Goal: Task Accomplishment & Management: Manage account settings

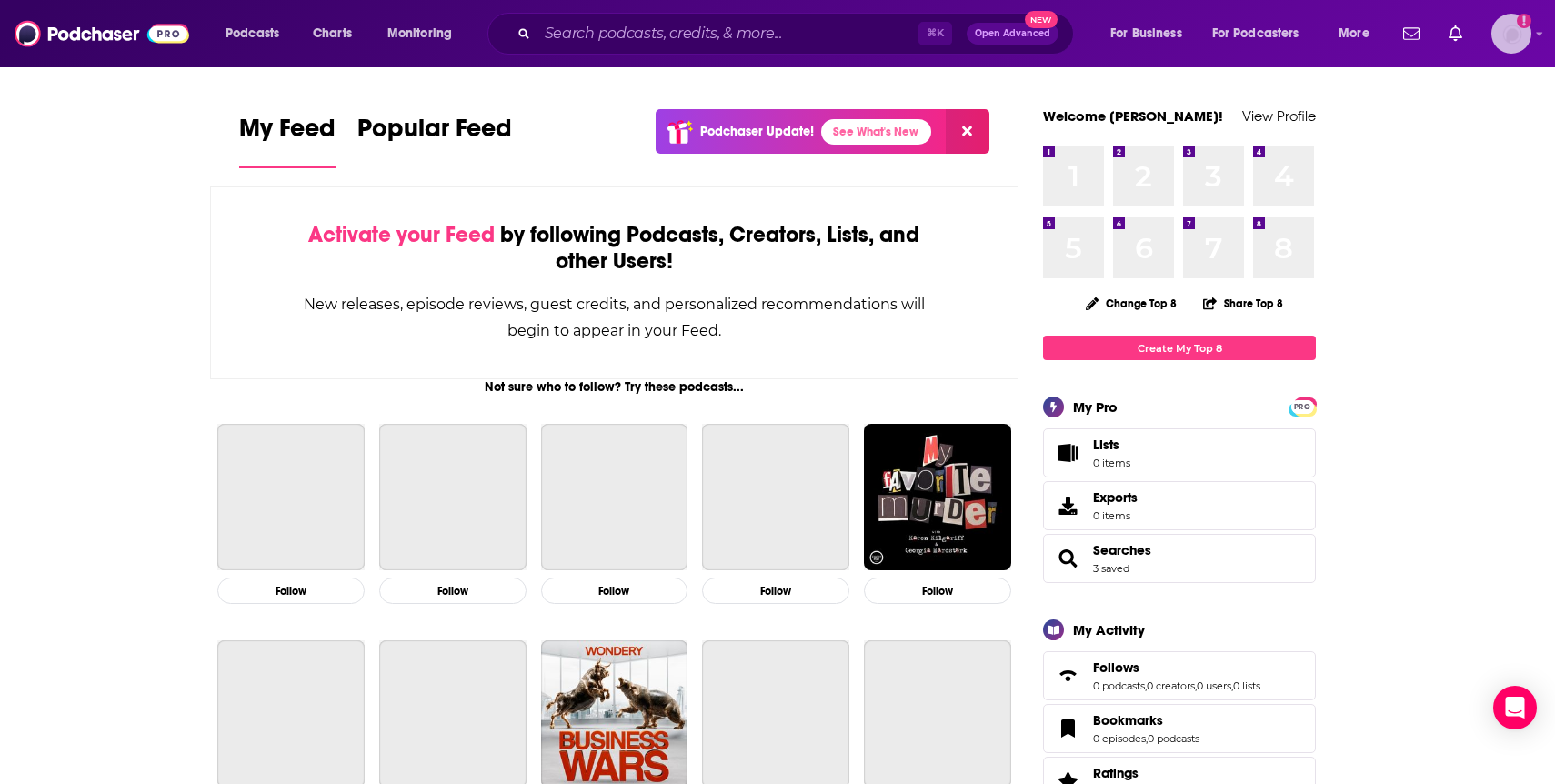
click at [1529, 32] on img "Logged in as madisonlammert" at bounding box center [1511, 33] width 40 height 40
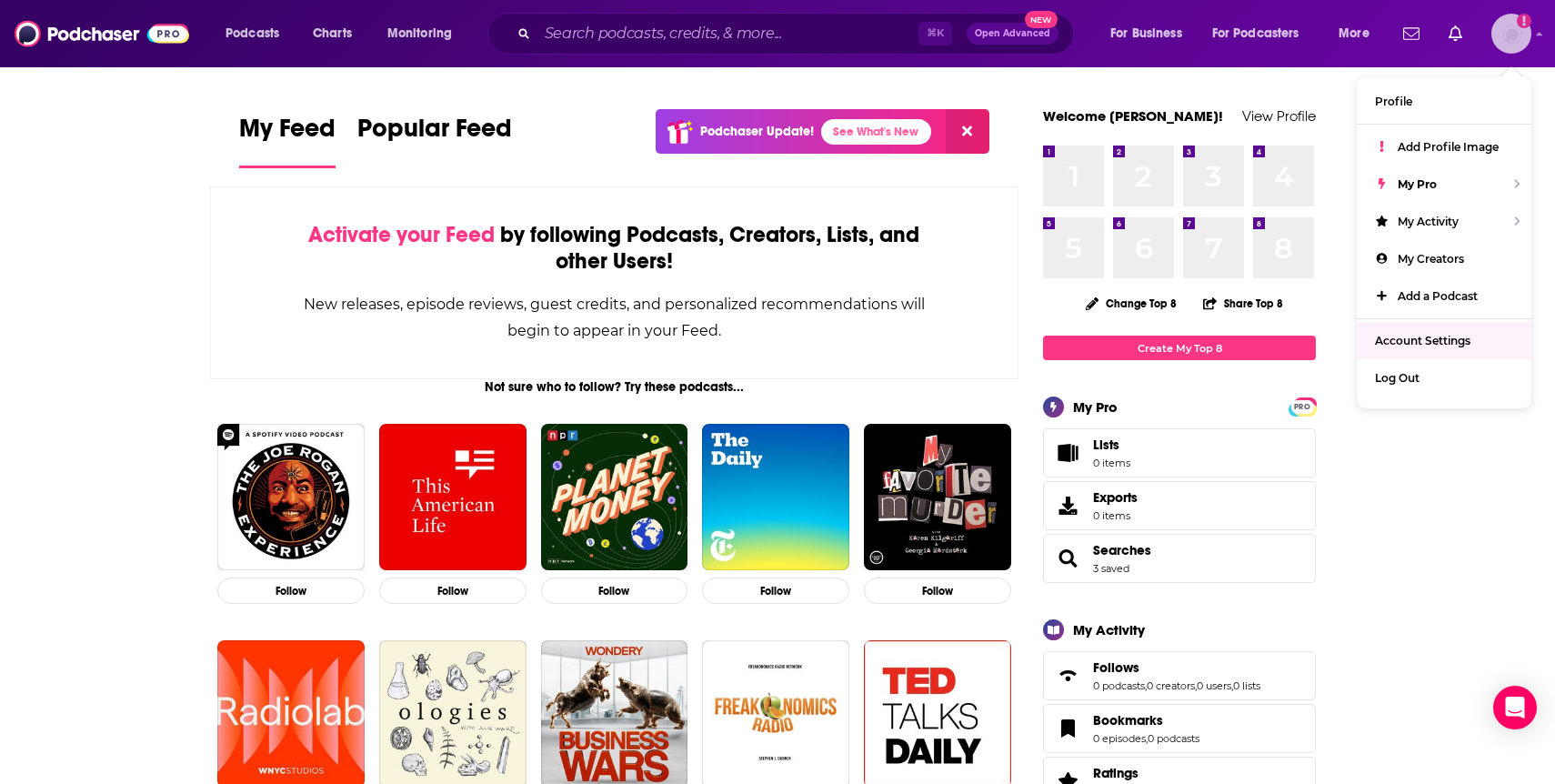
click at [1440, 325] on link "Account Settings" at bounding box center [1445, 341] width 175 height 37
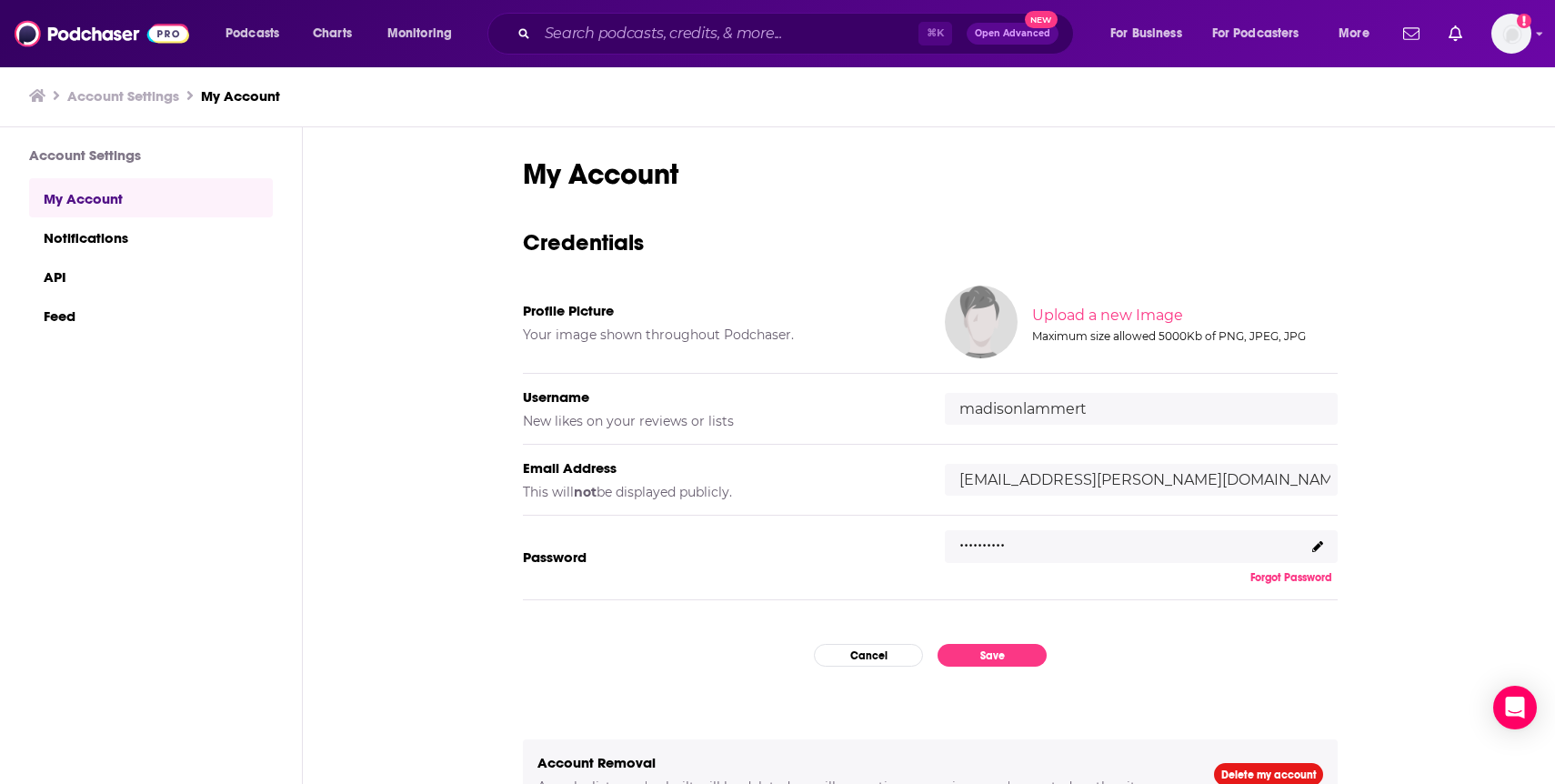
click at [1077, 405] on input "madisonlammert" at bounding box center [1141, 408] width 393 height 32
type input "bumblecomms"
click at [1125, 478] on input "[EMAIL_ADDRESS][PERSON_NAME][DOMAIN_NAME]" at bounding box center [1141, 480] width 393 height 32
type input "m"
click at [1022, 652] on button "Save" at bounding box center [992, 655] width 110 height 22
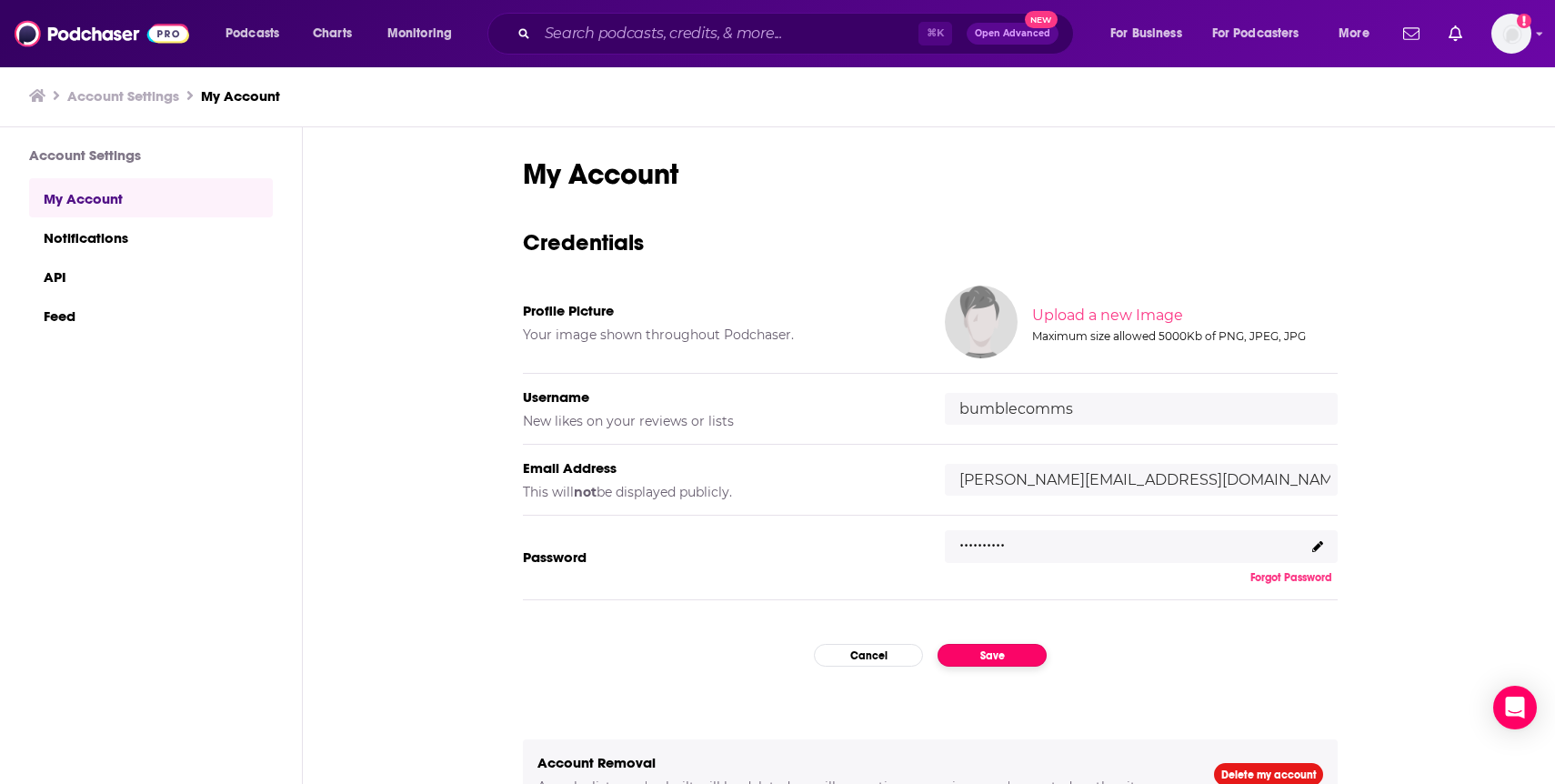
click at [1022, 659] on button "Save" at bounding box center [992, 655] width 110 height 22
click at [1005, 658] on button "Save" at bounding box center [992, 655] width 110 height 22
click at [1058, 535] on div ".........." at bounding box center [1141, 546] width 393 height 32
click at [1054, 545] on div ".........." at bounding box center [1141, 546] width 393 height 32
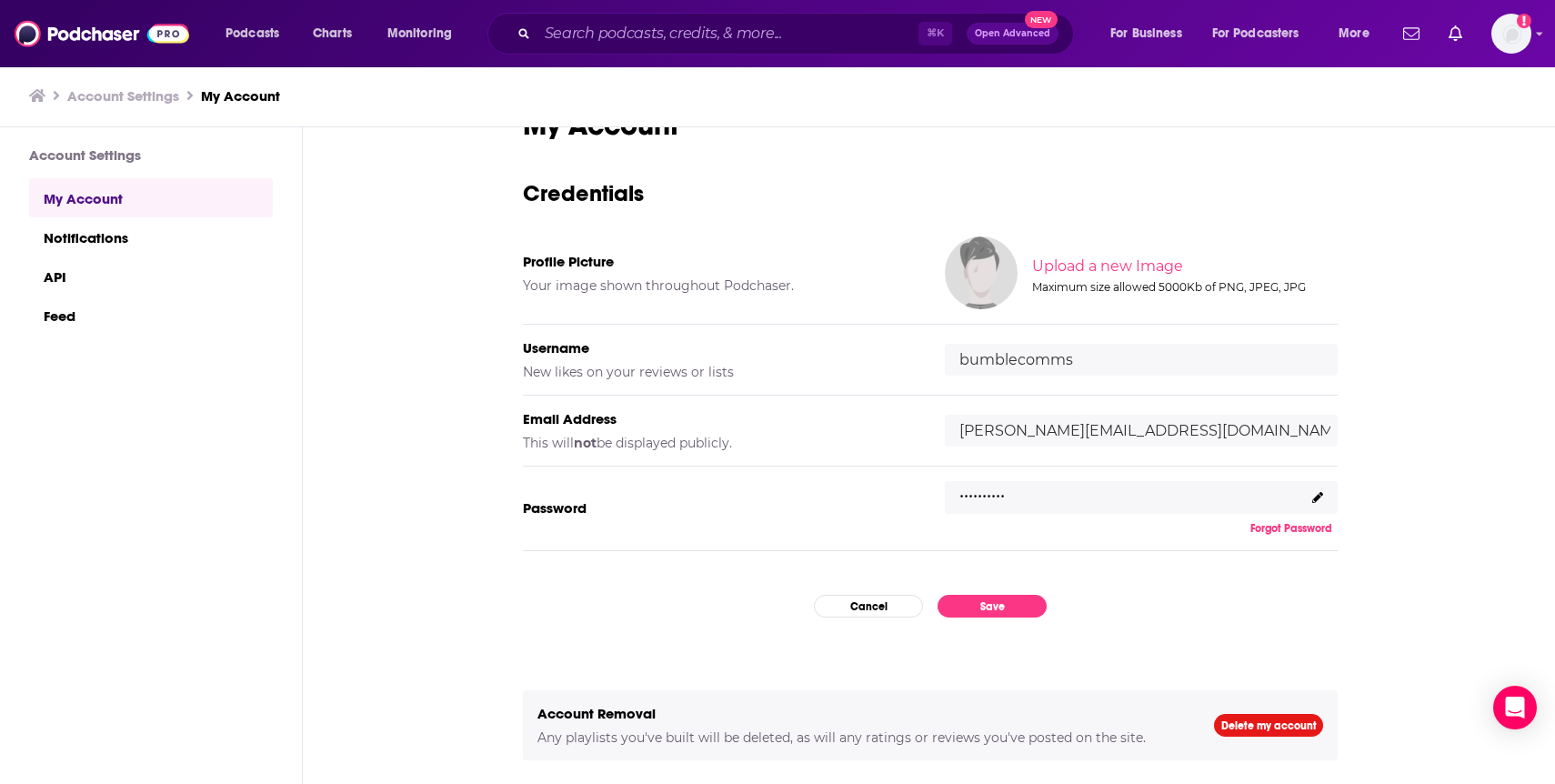
scroll to position [58, 0]
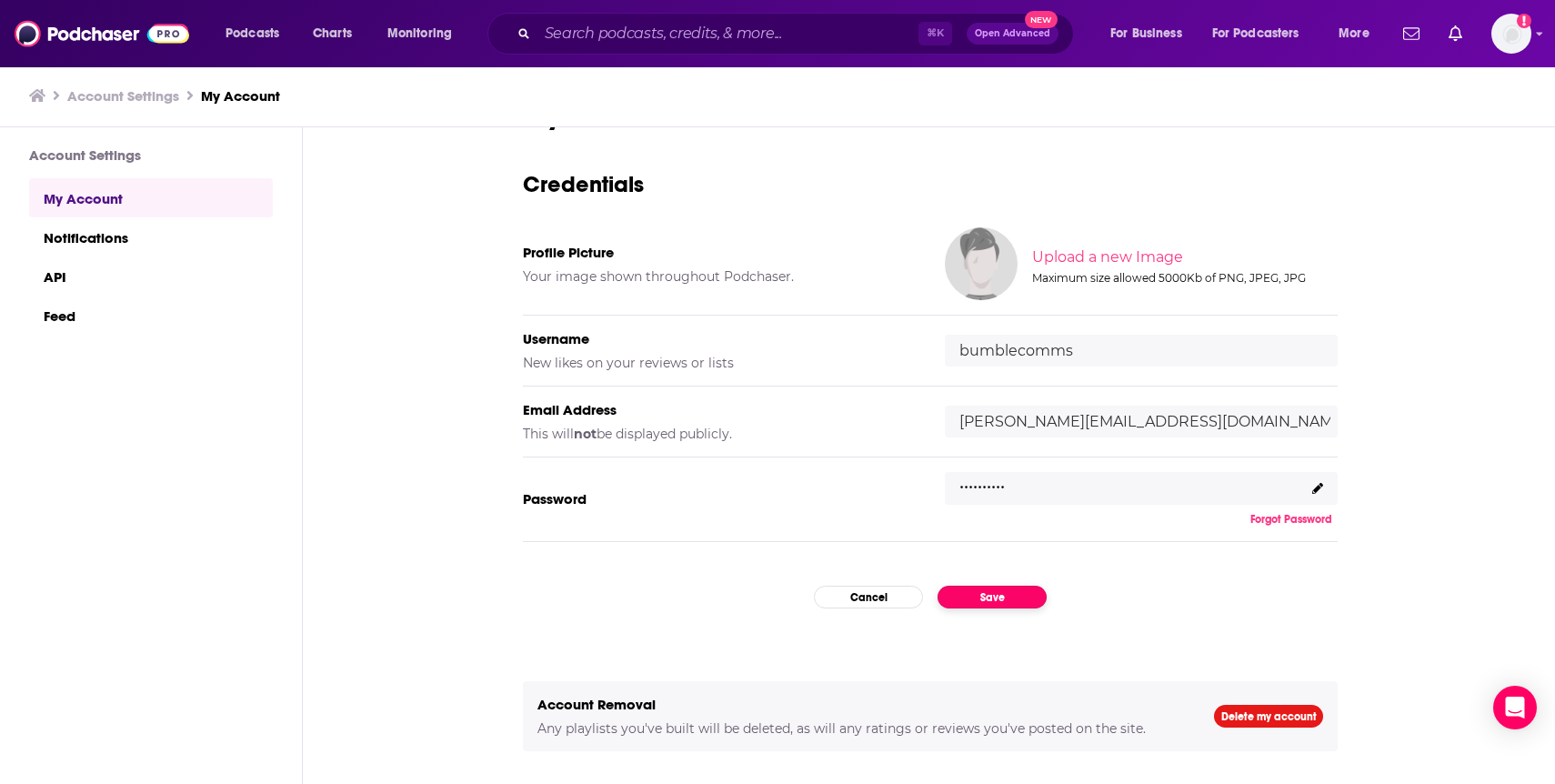
click at [1011, 599] on button "Save" at bounding box center [992, 597] width 110 height 22
click at [1018, 587] on button "Save" at bounding box center [992, 597] width 110 height 22
click at [1126, 419] on input "[PERSON_NAME][EMAIL_ADDRESS][DOMAIN_NAME]" at bounding box center [1141, 421] width 393 height 32
click at [1119, 419] on input "[PERSON_NAME][EMAIL_ADDRESS][DOMAIN_NAME]" at bounding box center [1141, 421] width 393 height 32
type input "[PERSON_NAME][EMAIL_ADDRESS][DOMAIN_NAME]"
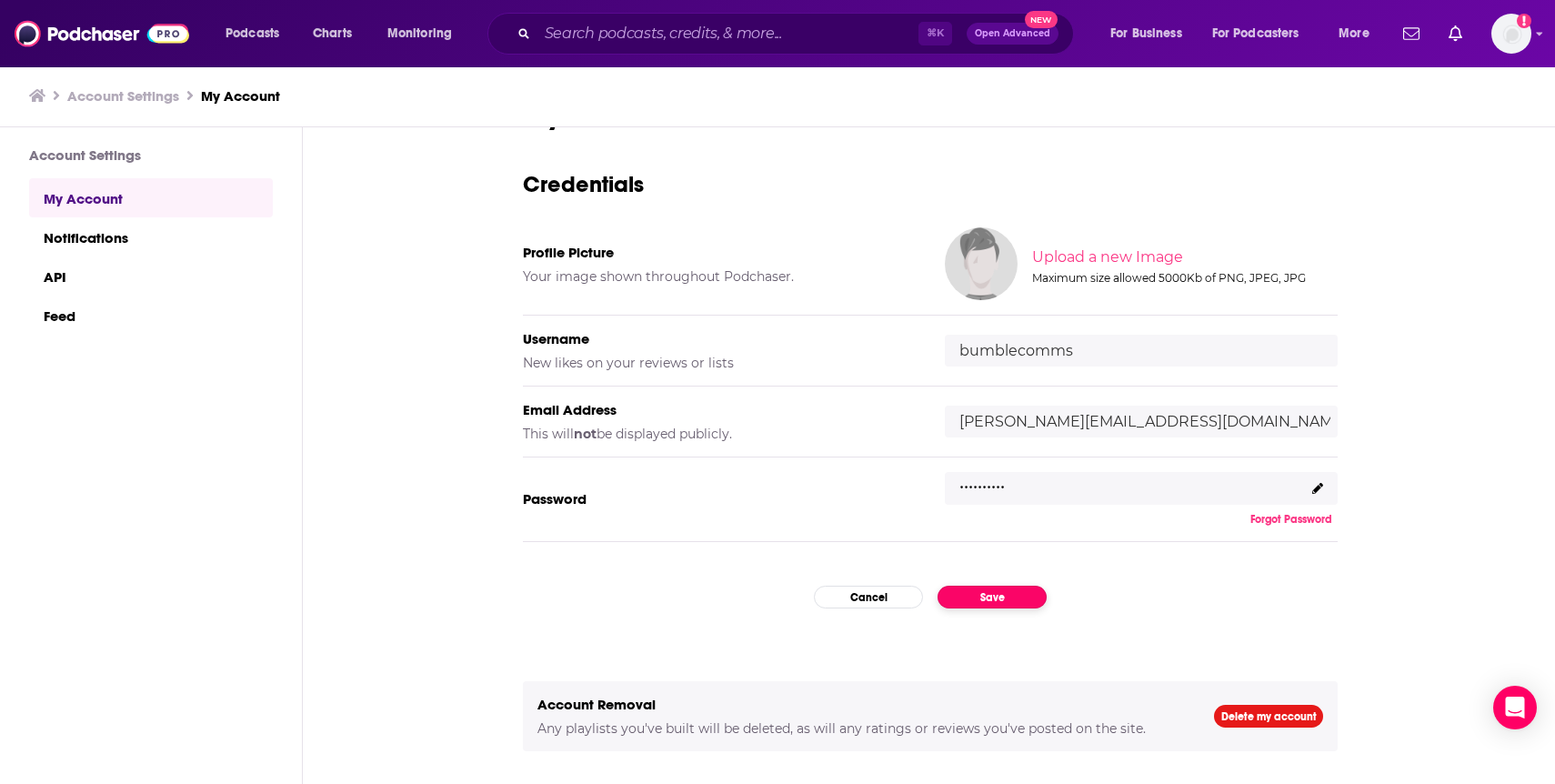
click at [1013, 605] on button "Save" at bounding box center [992, 597] width 110 height 22
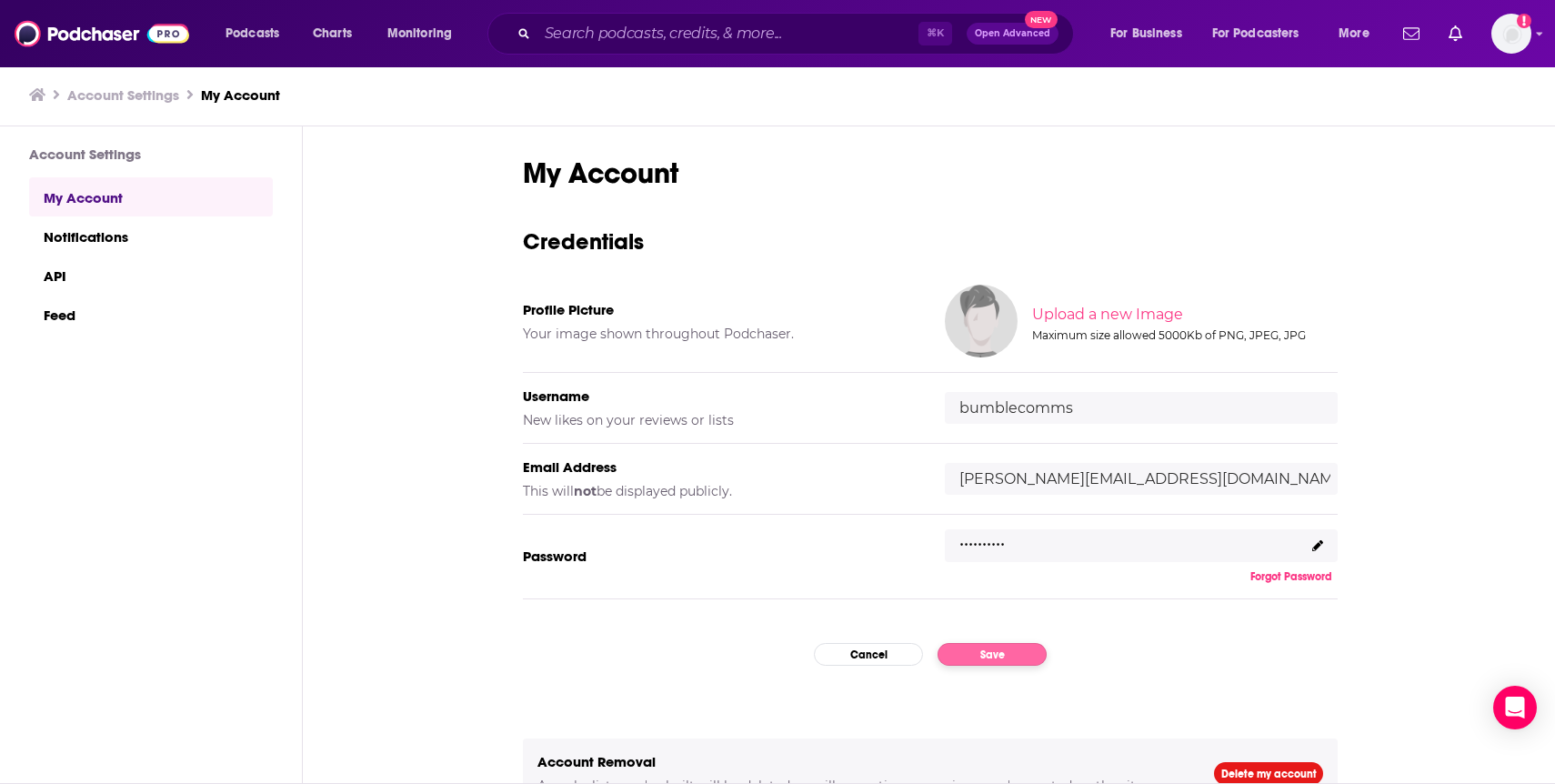
scroll to position [0, 0]
click at [1534, 27] on div "Podcasts Charts Monitoring ⌘ K Open Advanced New For Business For Podcasters Mo…" at bounding box center [777, 33] width 1555 height 68
click at [1540, 34] on icon "Show profile menu" at bounding box center [1540, 34] width 6 height 4
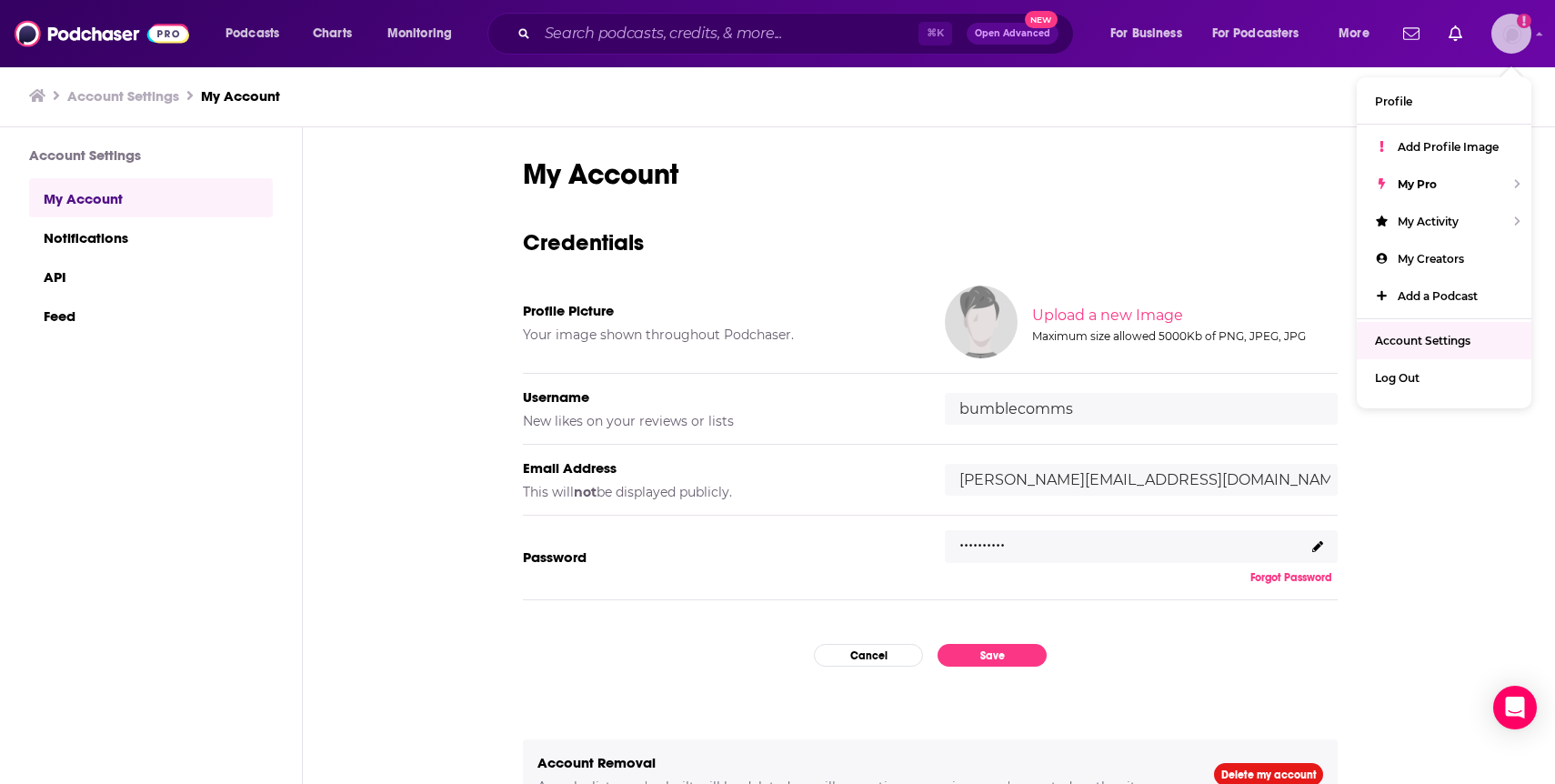
click at [1441, 338] on span "Account Settings" at bounding box center [1422, 341] width 96 height 14
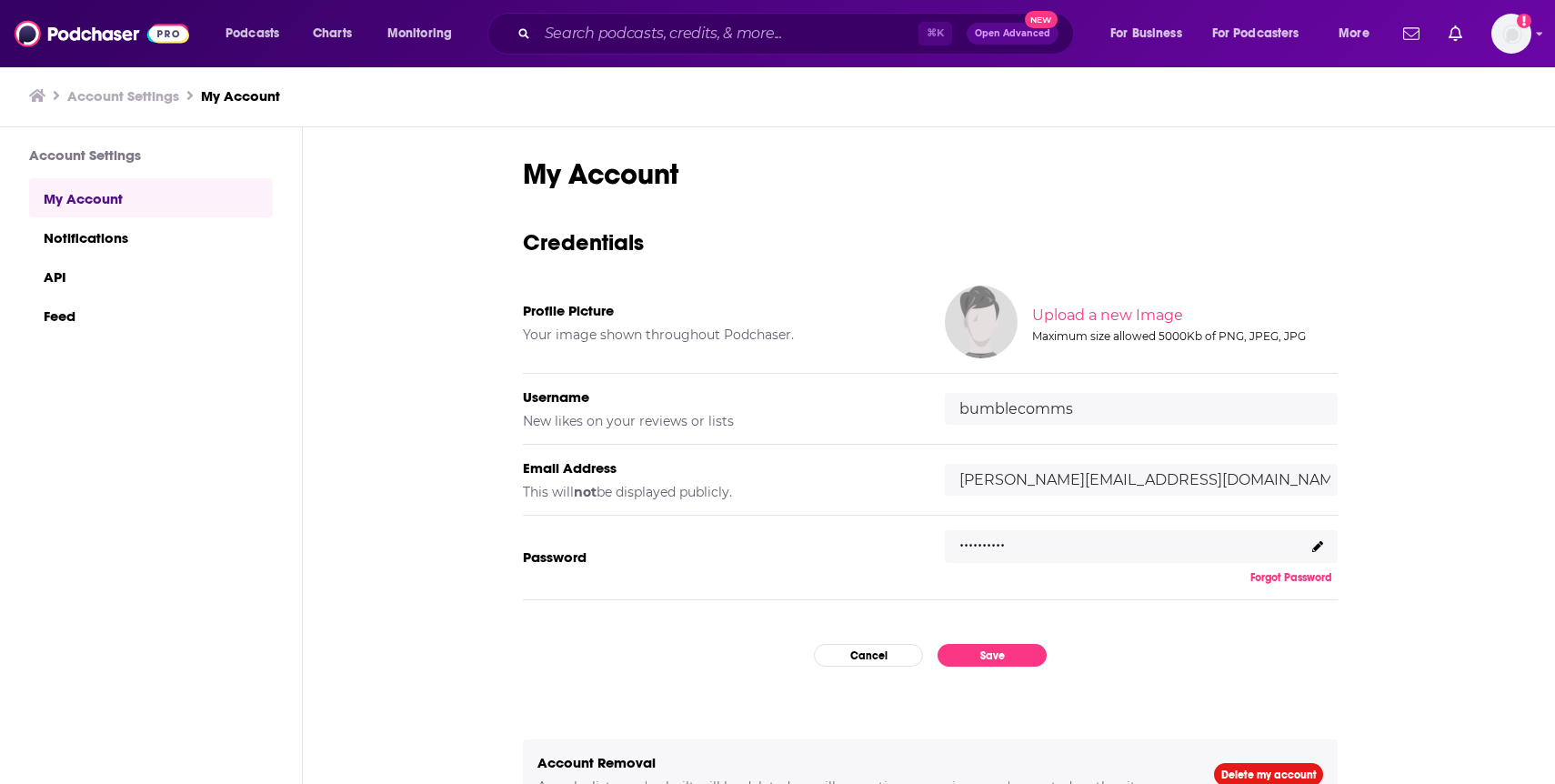
click at [988, 553] on div ".........." at bounding box center [1141, 546] width 393 height 32
click at [987, 551] on div ".........." at bounding box center [1141, 546] width 393 height 32
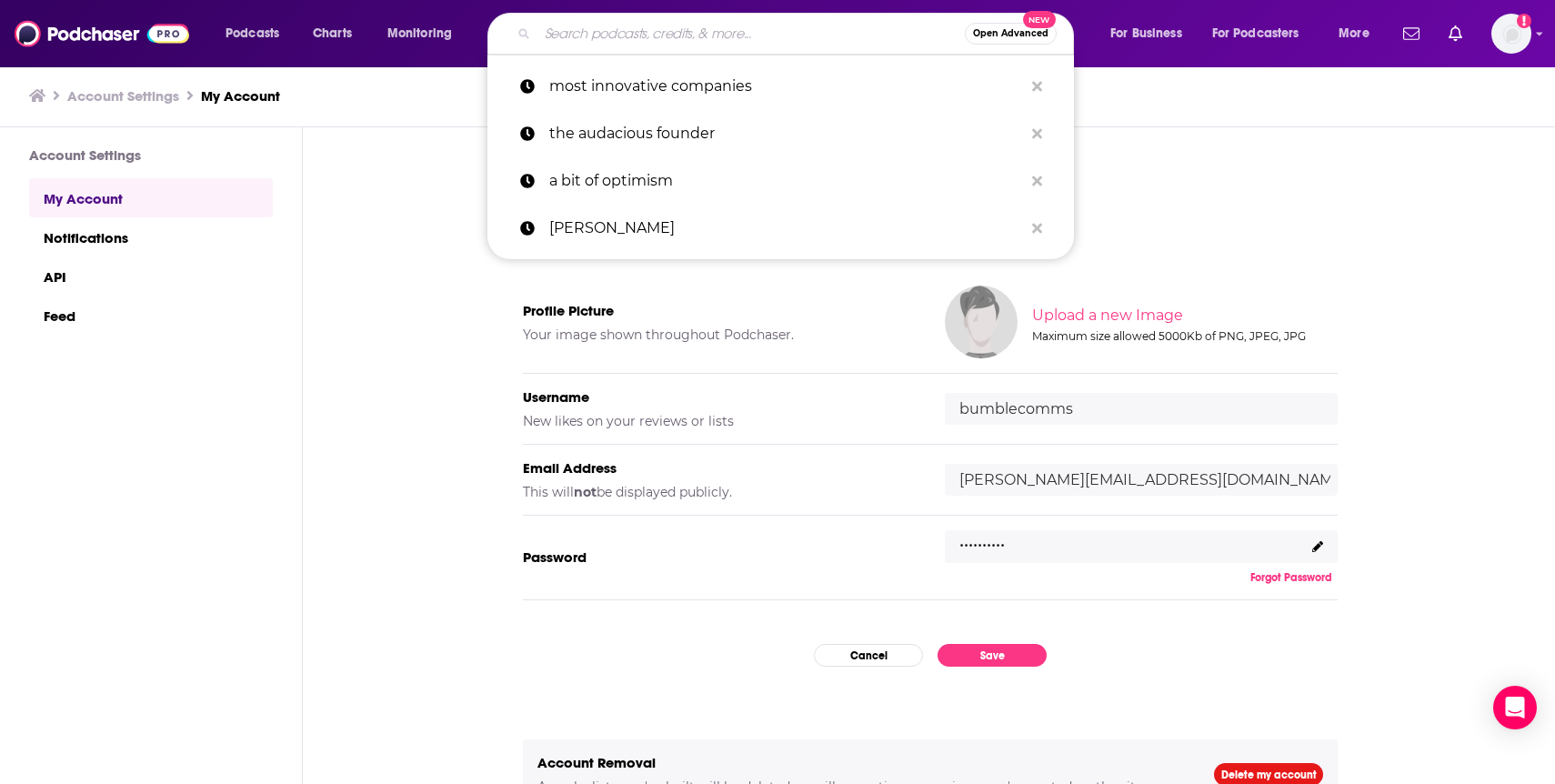
click at [663, 33] on input "Search podcasts, credits, & more..." at bounding box center [751, 33] width 428 height 29
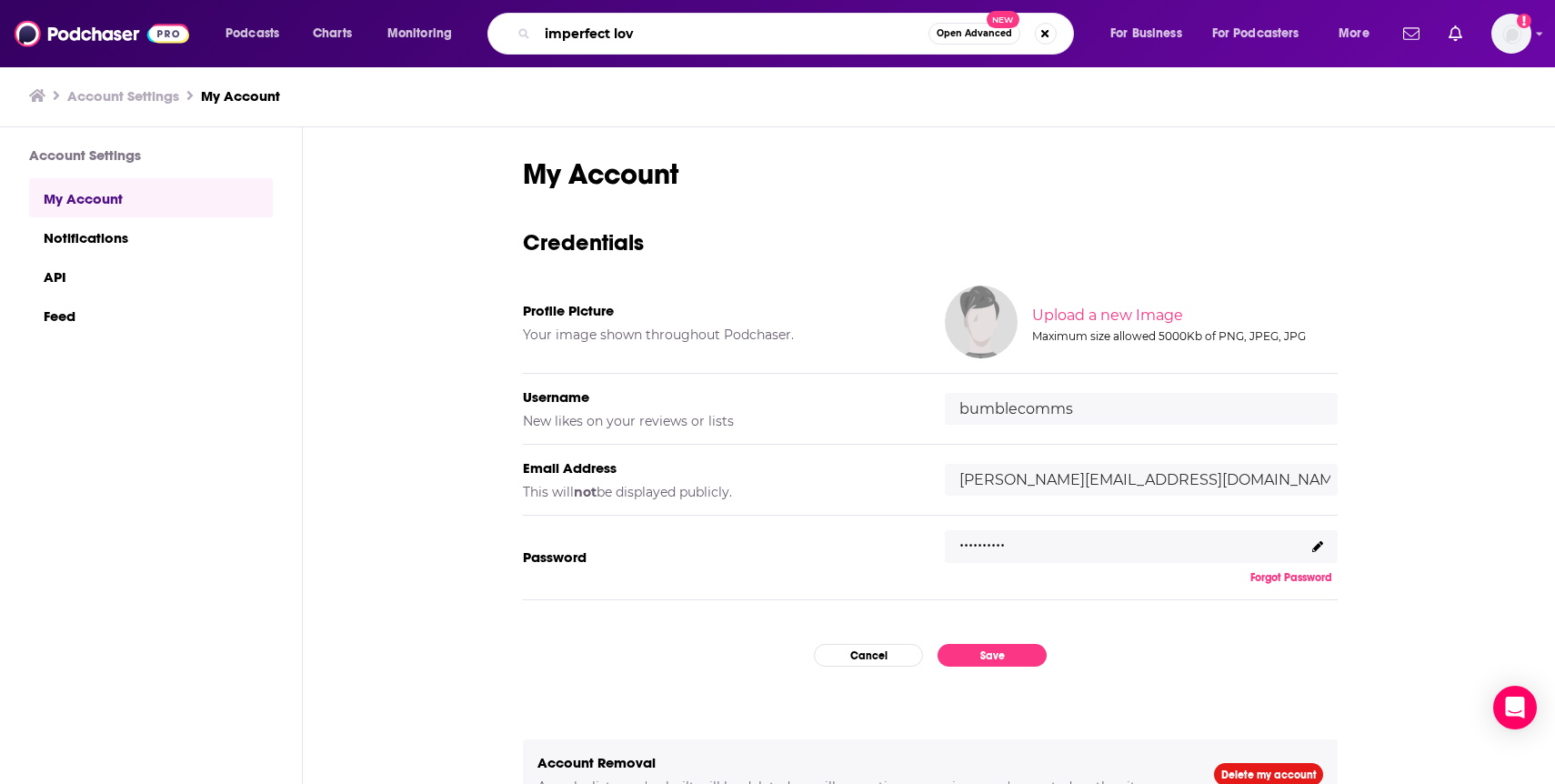
type input "imperfect love"
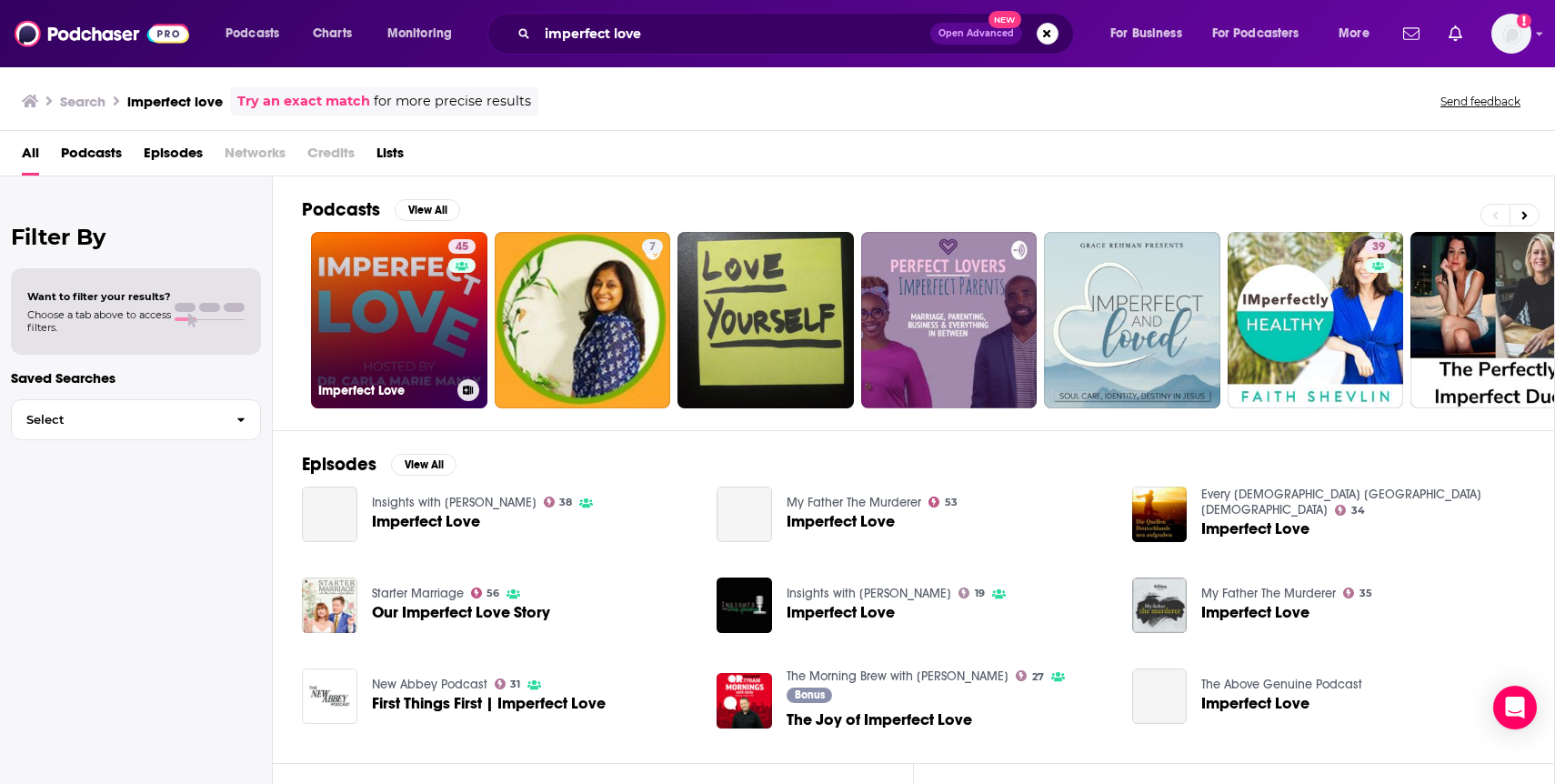
click at [446, 334] on link "45 Imperfect Love" at bounding box center [399, 320] width 176 height 176
